Goal: Information Seeking & Learning: Check status

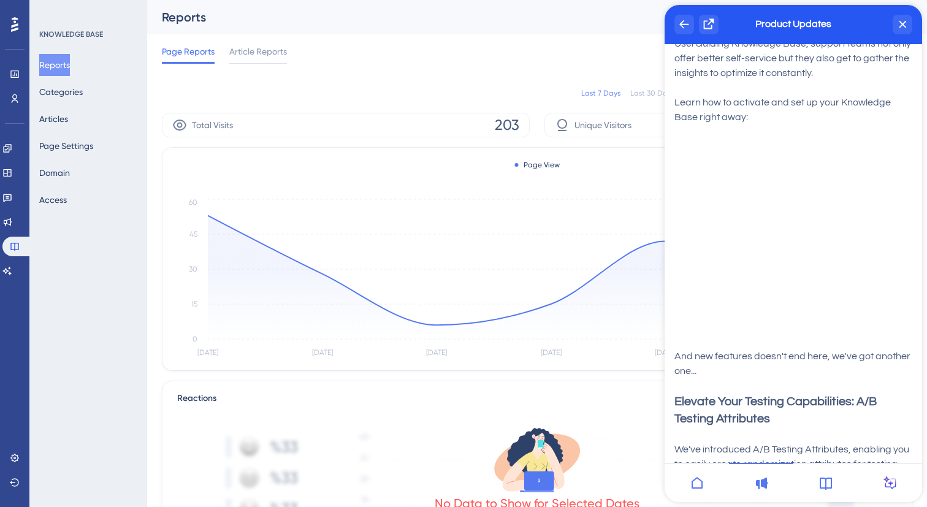
scroll to position [13372, 0]
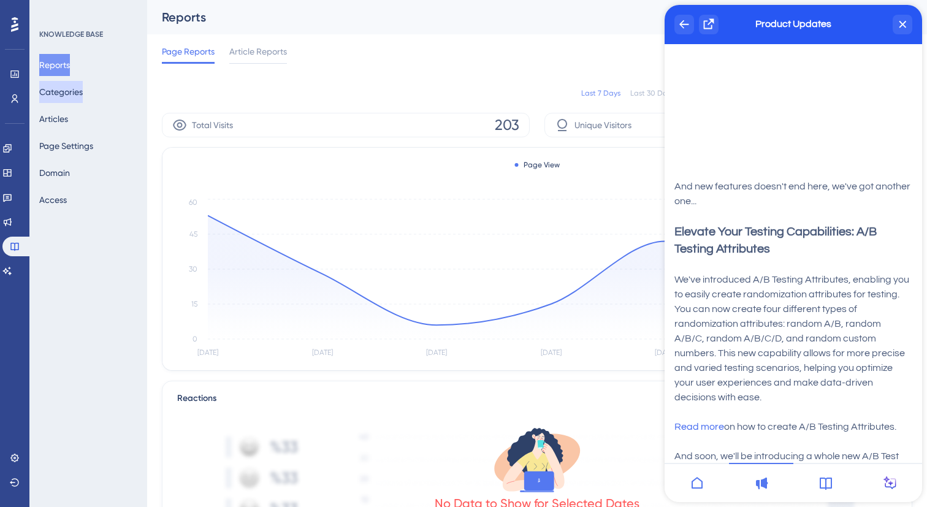
click at [70, 93] on button "Categories" at bounding box center [61, 92] width 44 height 22
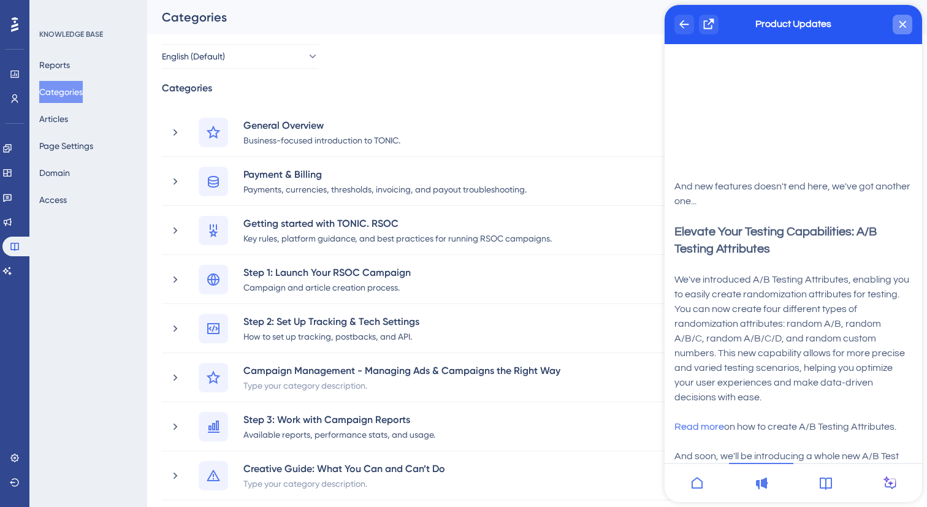
click at [908, 28] on div "close resource center" at bounding box center [902, 25] width 20 height 20
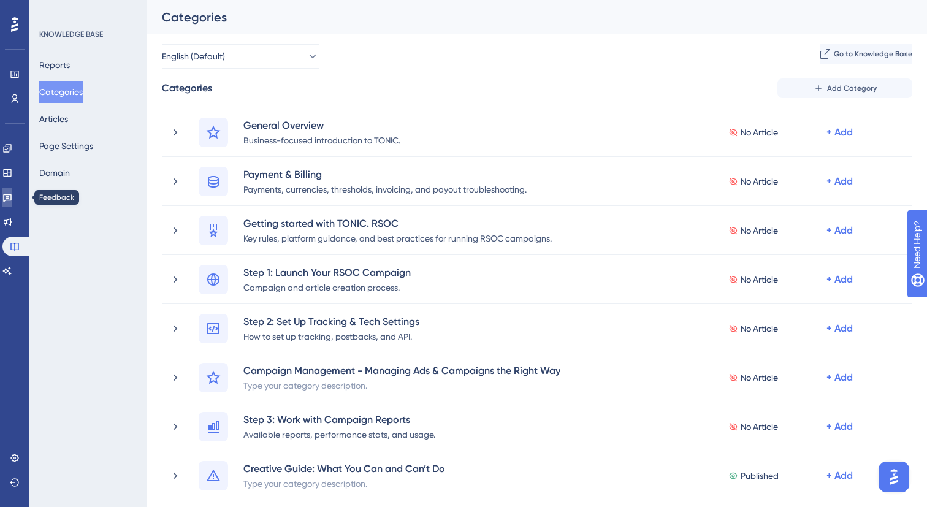
click at [12, 199] on icon at bounding box center [7, 198] width 9 height 8
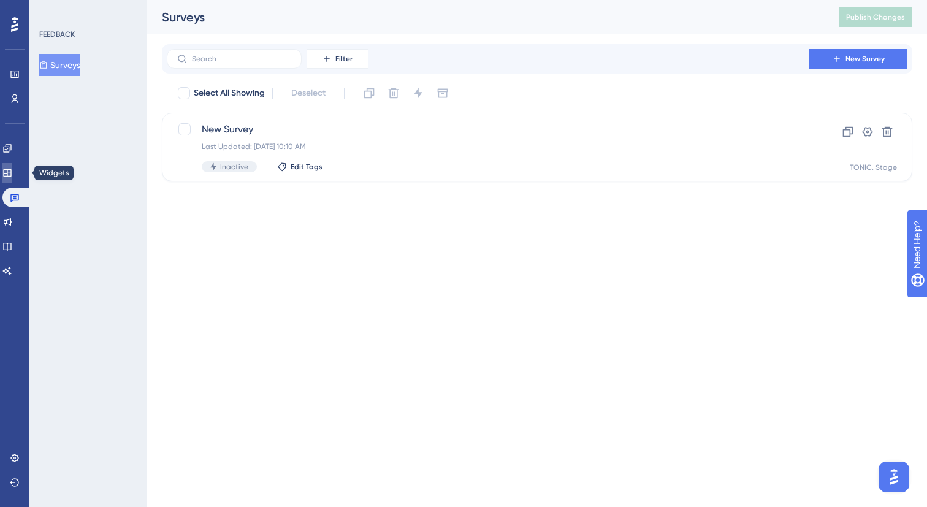
click at [9, 172] on link at bounding box center [7, 173] width 10 height 20
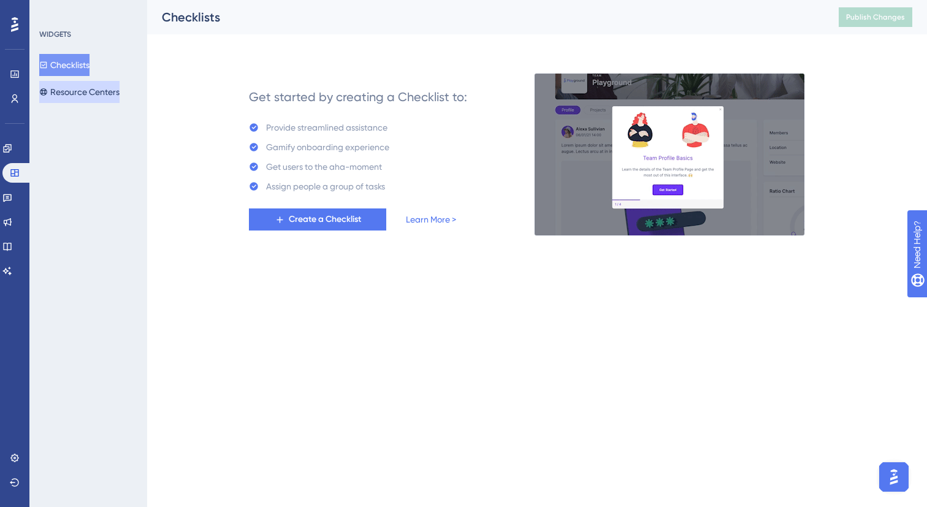
click at [88, 96] on button "Resource Centers" at bounding box center [79, 92] width 80 height 22
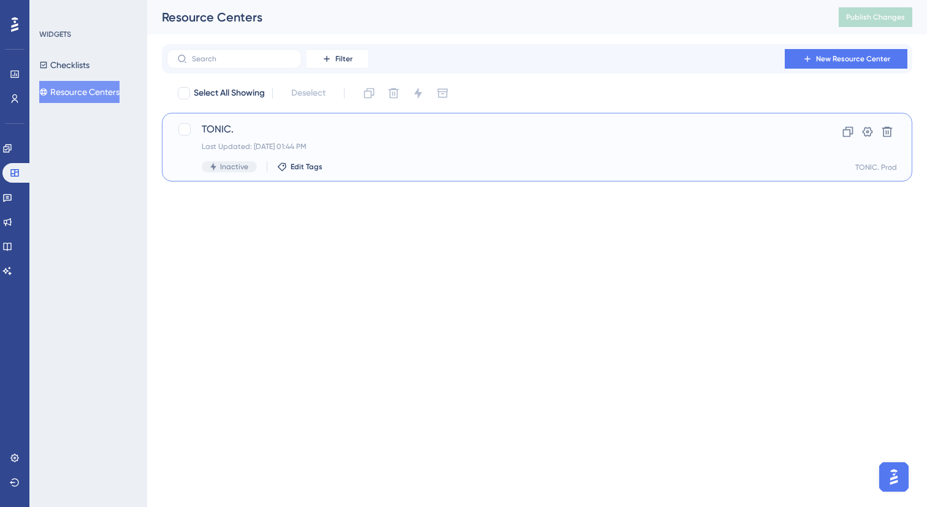
click at [388, 143] on div "Last Updated: [DATE] 01:44 PM" at bounding box center [488, 147] width 572 height 10
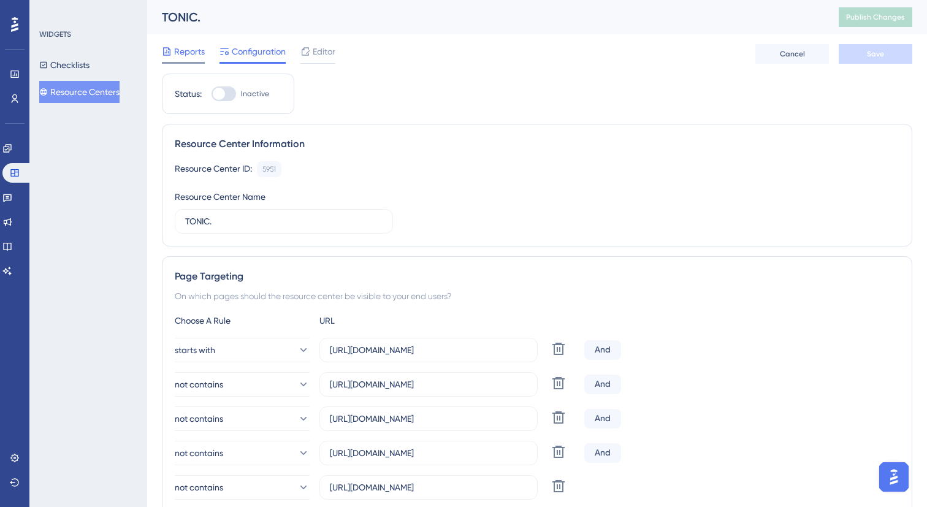
click at [201, 53] on span "Reports" at bounding box center [189, 51] width 31 height 15
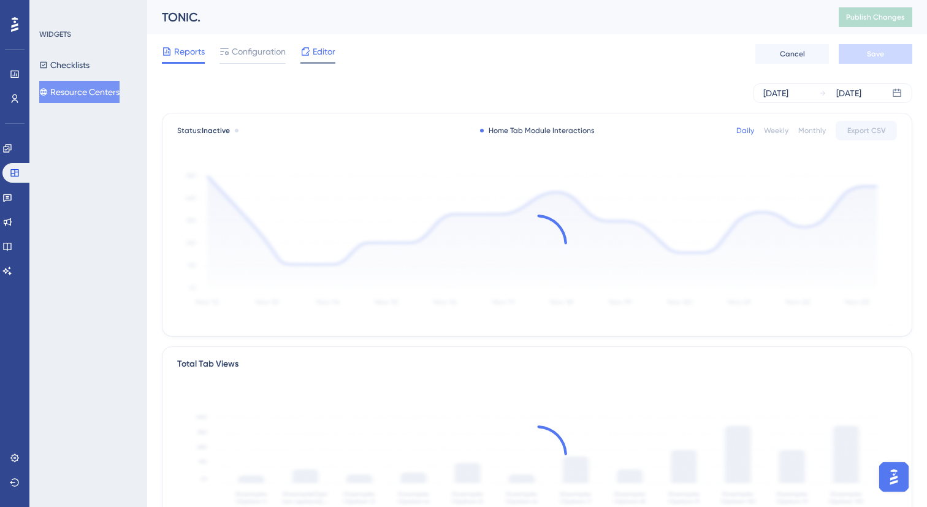
click at [316, 54] on span "Editor" at bounding box center [324, 51] width 23 height 15
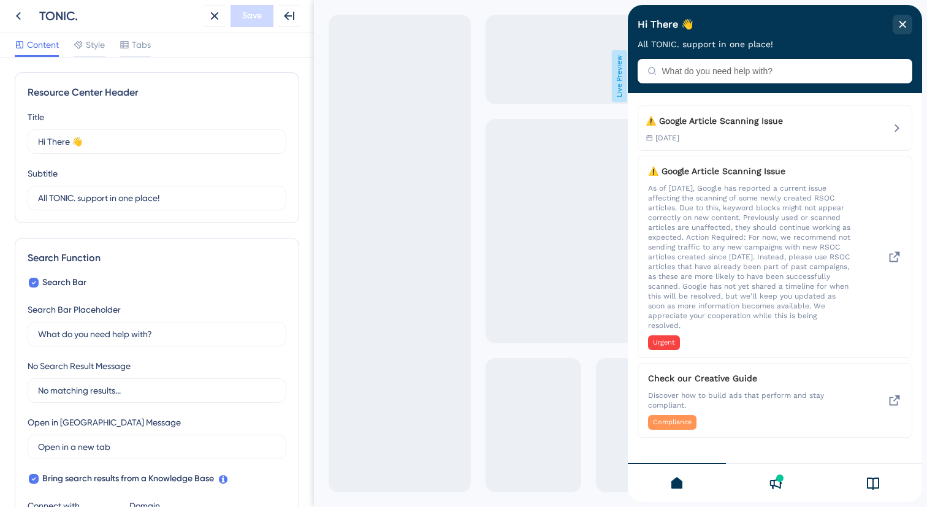
click at [778, 468] on div at bounding box center [775, 482] width 98 height 39
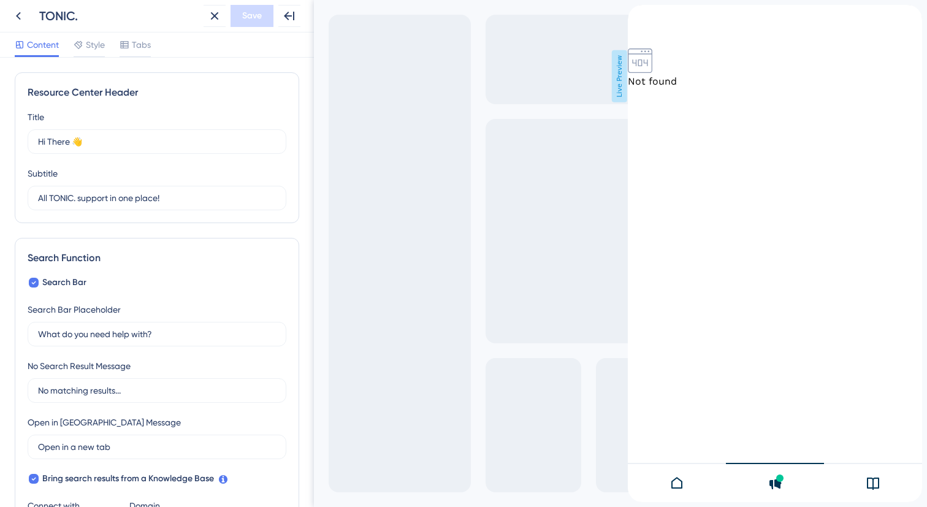
click at [867, 487] on icon at bounding box center [873, 483] width 12 height 12
click at [779, 493] on div at bounding box center [775, 482] width 98 height 39
click at [679, 490] on icon at bounding box center [676, 483] width 15 height 15
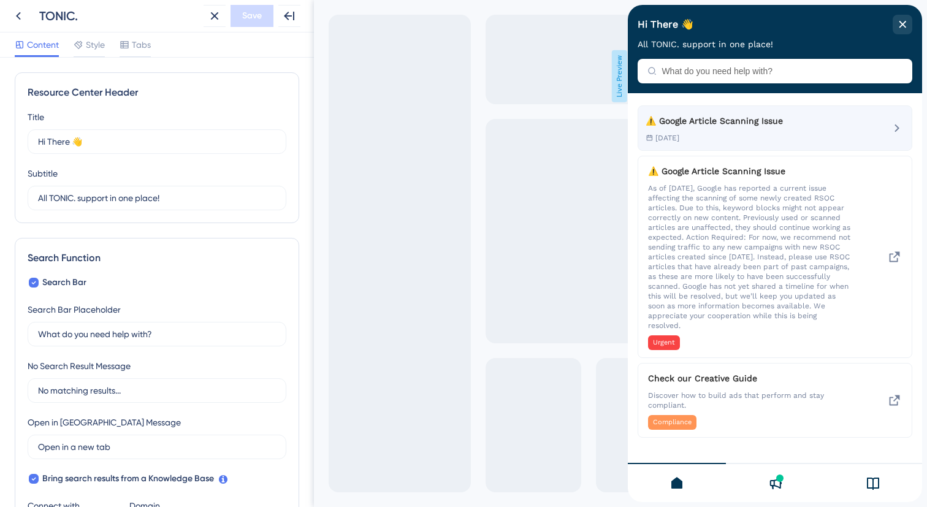
click at [888, 131] on div "⚠️ Google Article Scanning Issue [DATE]" at bounding box center [774, 128] width 273 height 44
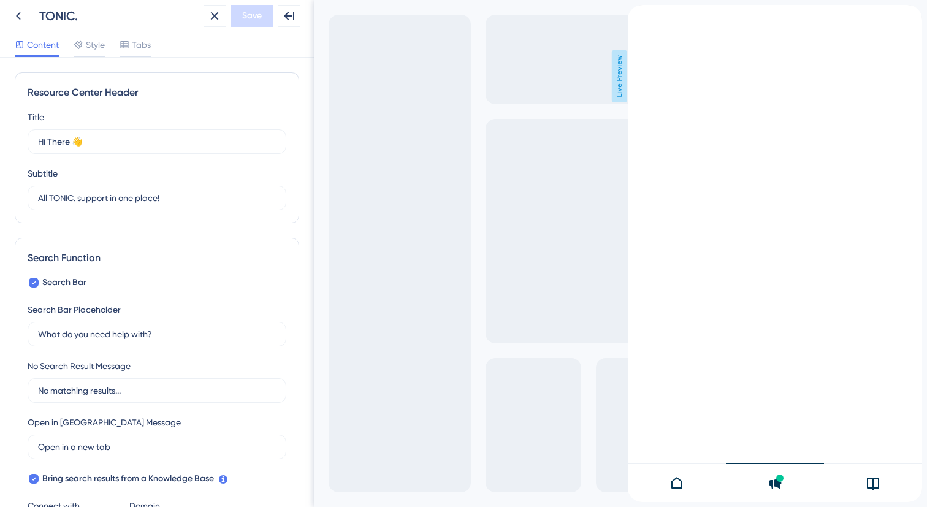
click at [637, 15] on icon "back to header" at bounding box center [633, 10] width 10 height 10
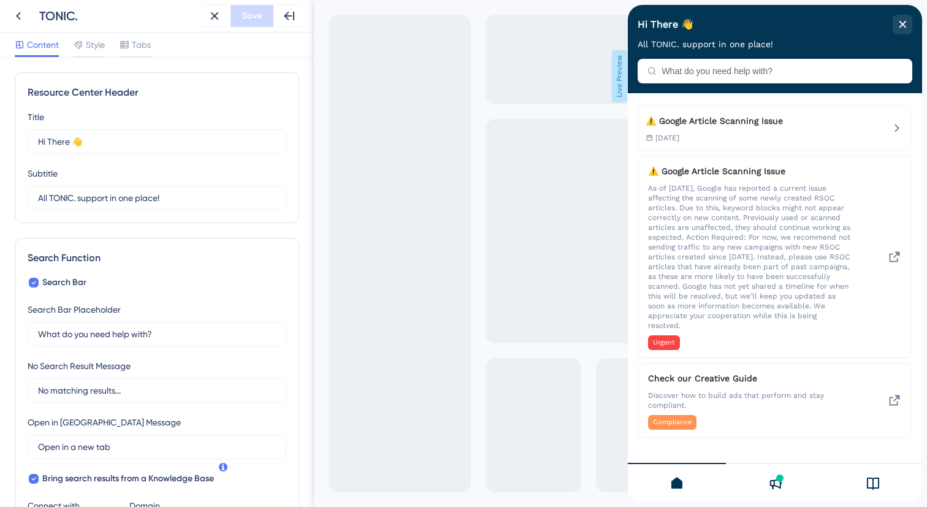
scroll to position [346, 0]
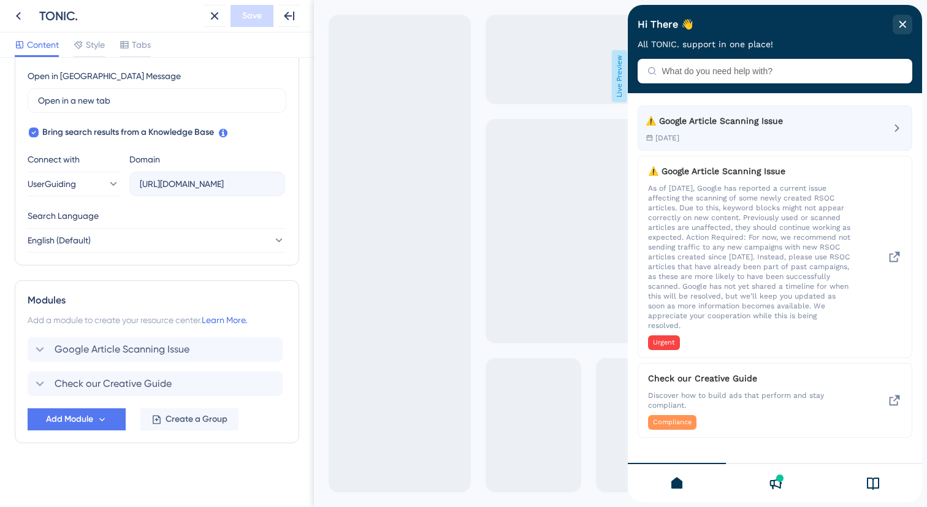
click at [899, 127] on icon "⚠️ Google Article Scanning Issue" at bounding box center [896, 128] width 15 height 15
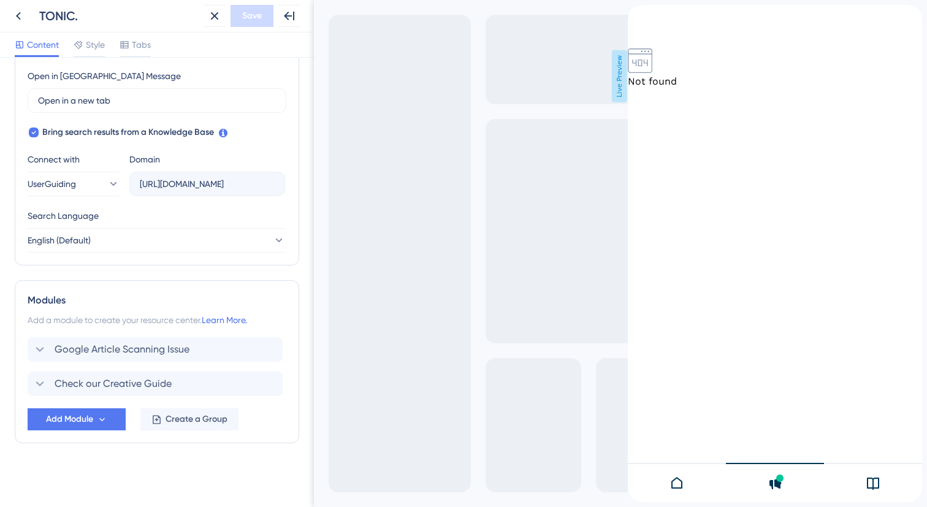
click at [637, 15] on icon "back to header" at bounding box center [633, 10] width 10 height 10
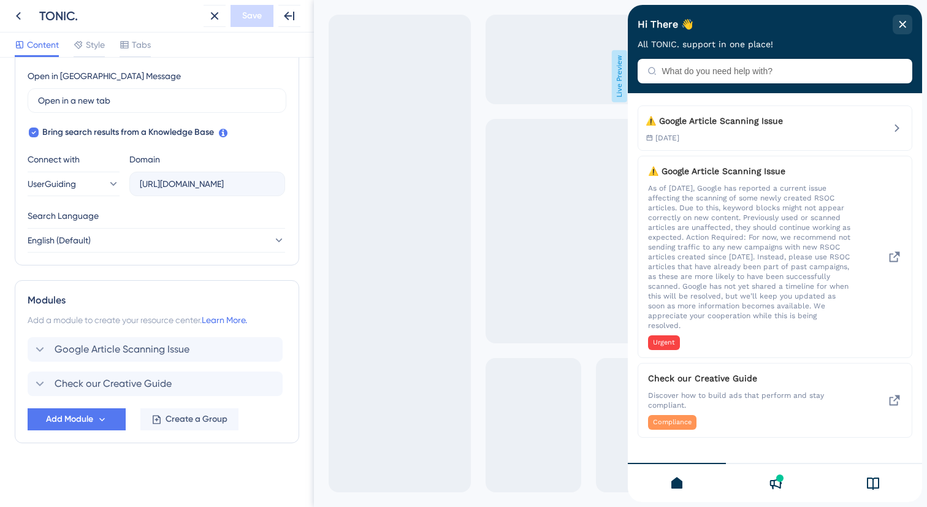
click at [769, 482] on icon at bounding box center [774, 483] width 15 height 15
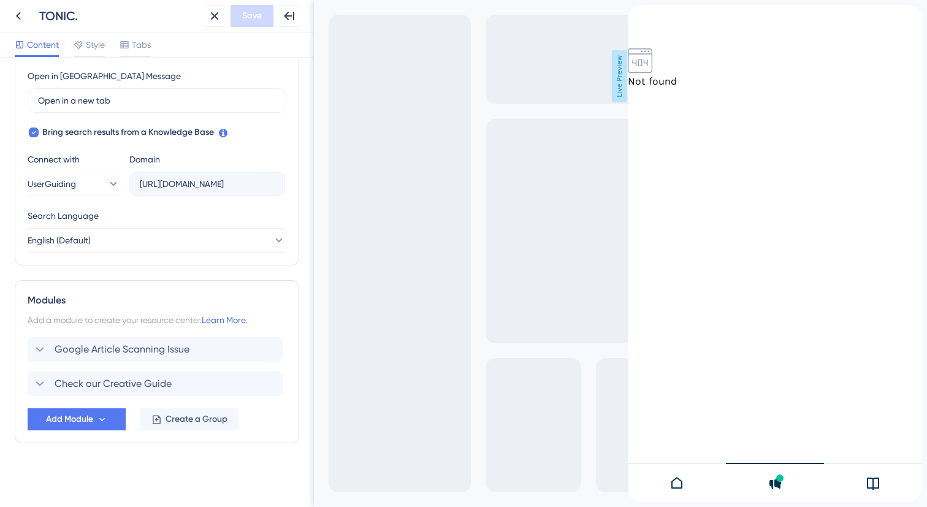
click at [682, 479] on icon at bounding box center [676, 483] width 15 height 15
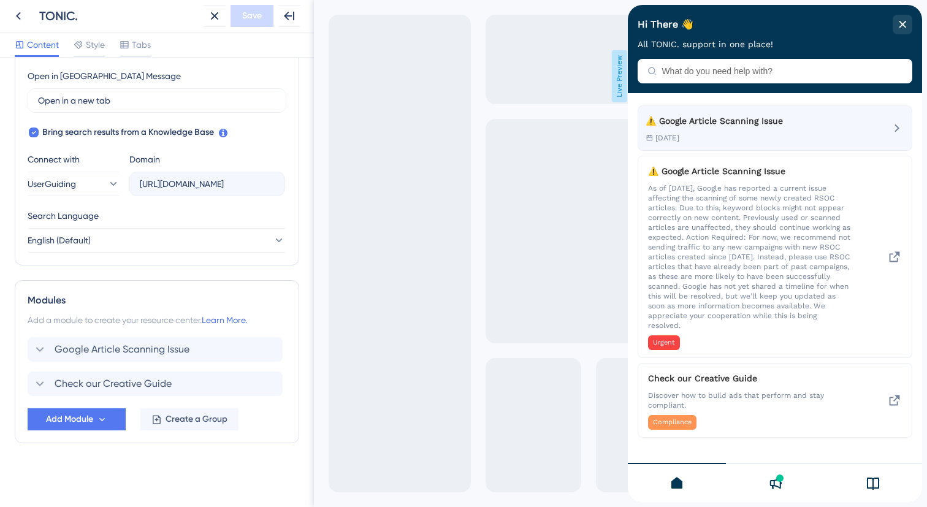
click at [737, 135] on div "[DATE]" at bounding box center [713, 138] width 137 height 10
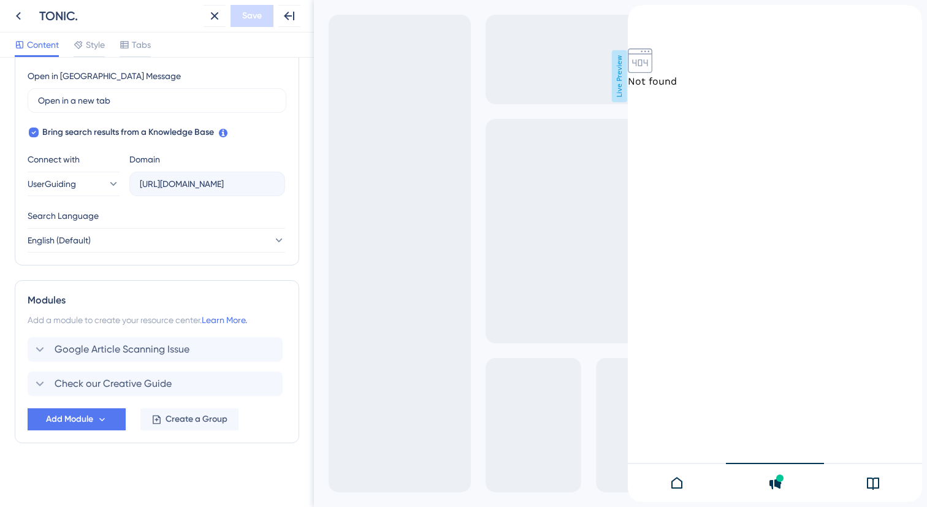
click at [637, 15] on icon "back to header" at bounding box center [633, 10] width 10 height 10
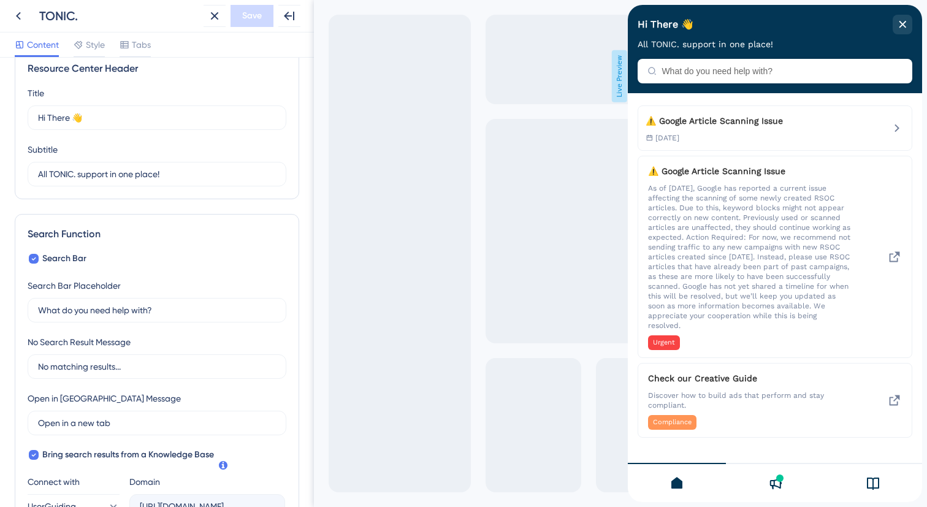
scroll to position [0, 0]
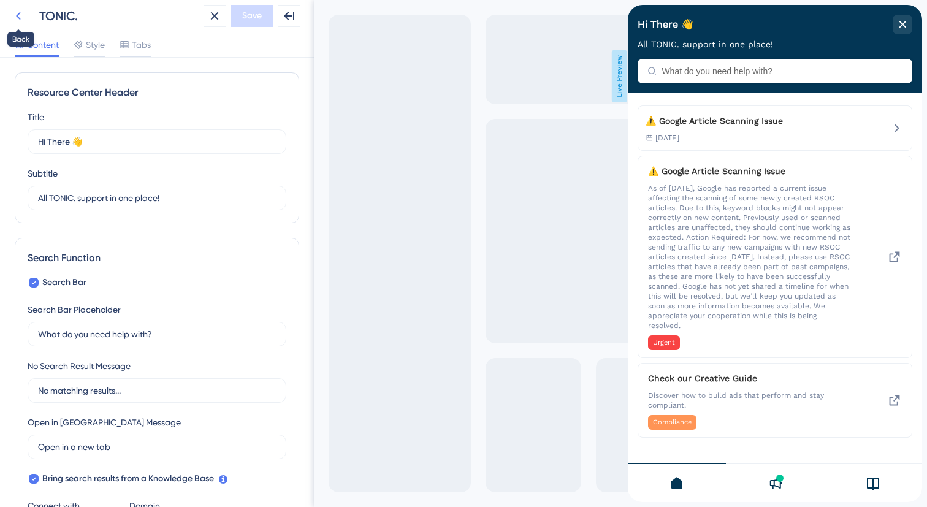
click at [23, 20] on icon at bounding box center [18, 16] width 15 height 15
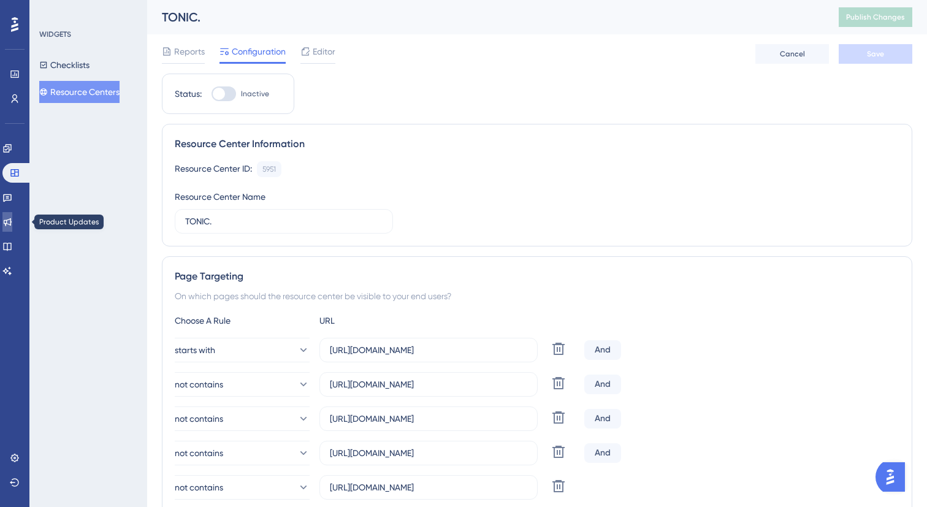
click at [12, 228] on link at bounding box center [7, 222] width 10 height 20
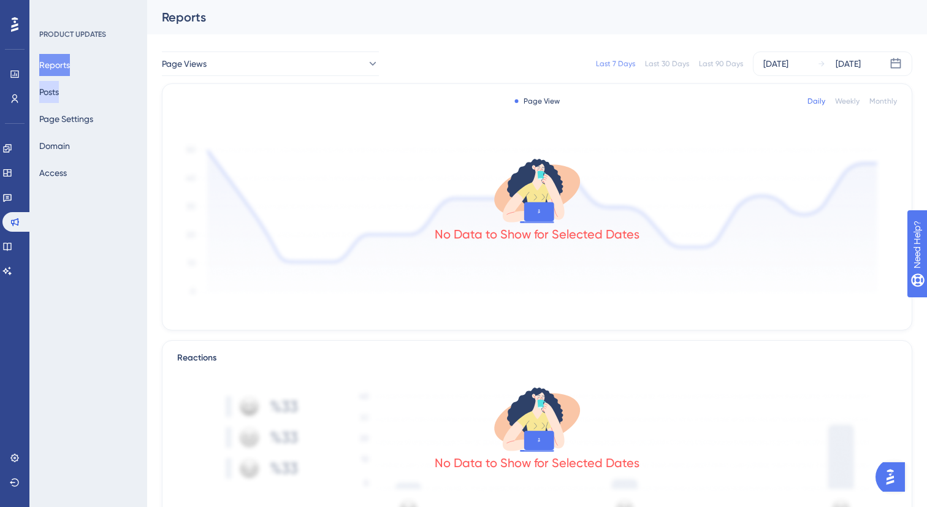
click at [59, 91] on button "Posts" at bounding box center [49, 92] width 20 height 22
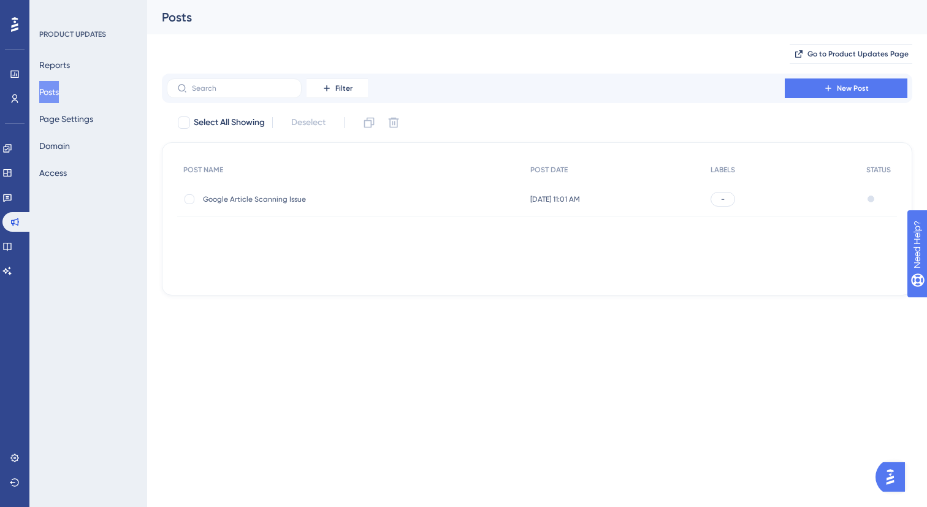
click at [313, 199] on span "Google Article Scanning Issue" at bounding box center [301, 199] width 196 height 10
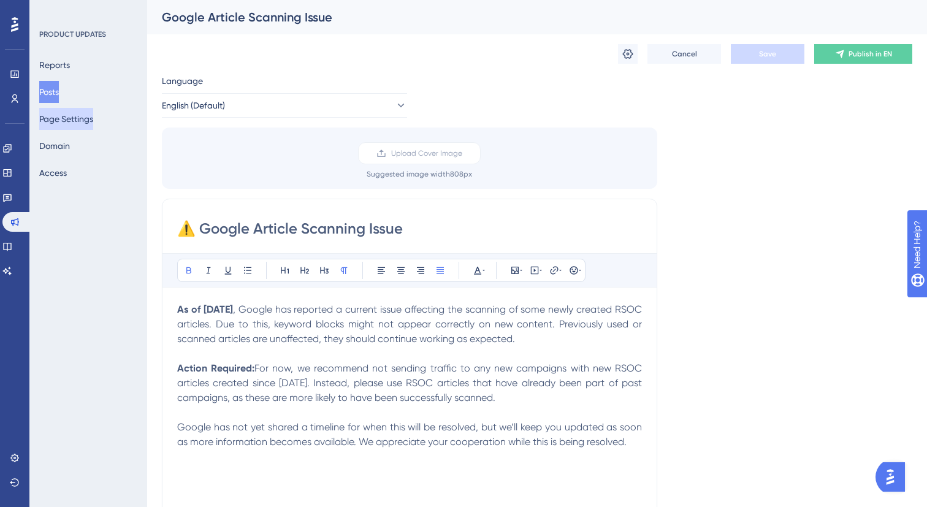
click at [77, 123] on button "Page Settings" at bounding box center [66, 119] width 54 height 22
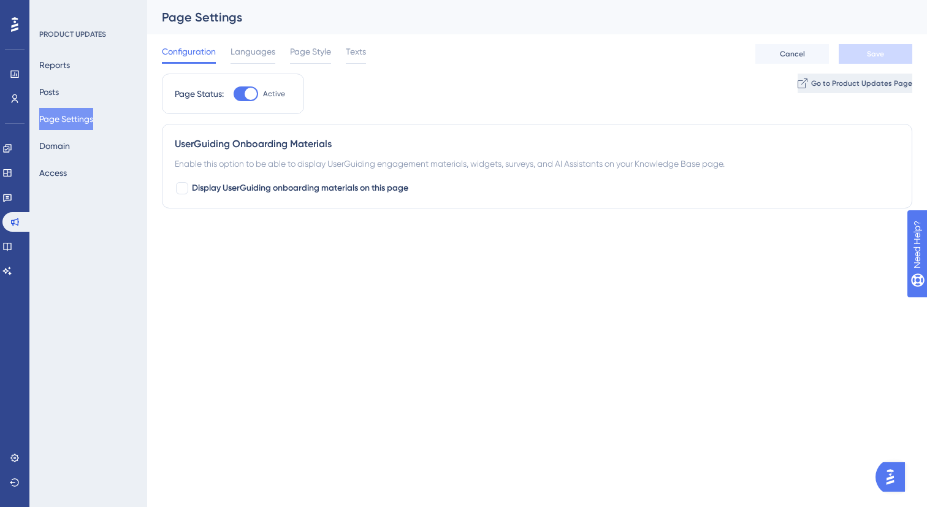
click at [812, 82] on span "Go to Product Updates Page" at bounding box center [861, 83] width 101 height 10
